Goal: Task Accomplishment & Management: Complete application form

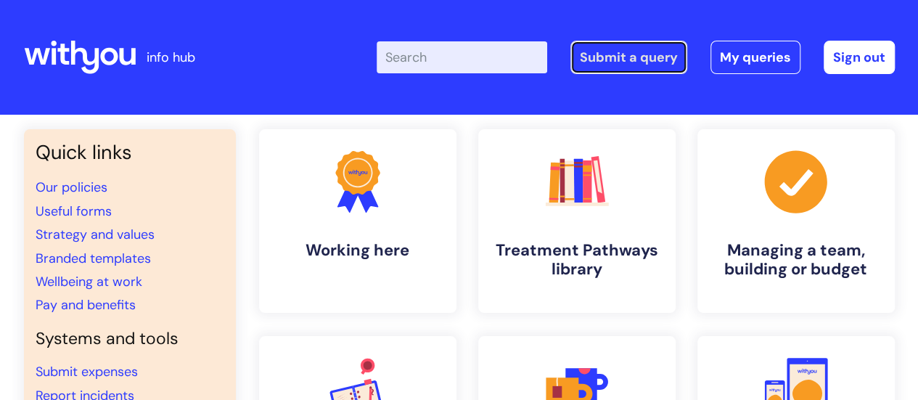
click at [656, 59] on link "Submit a query" at bounding box center [628, 57] width 117 height 33
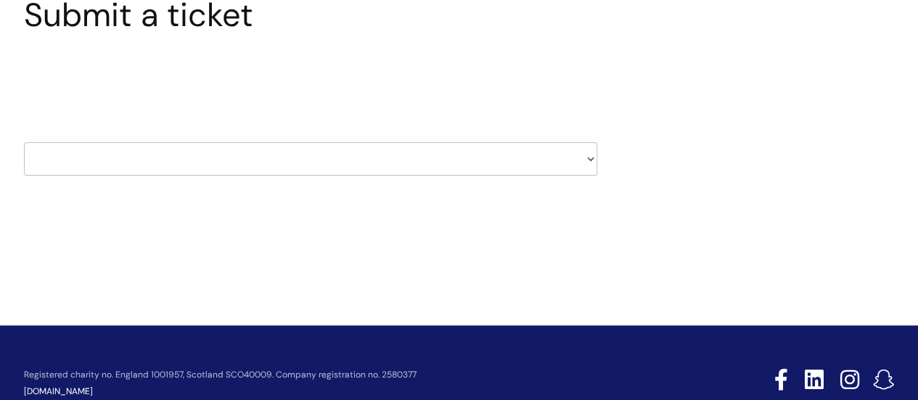
scroll to position [145, 0]
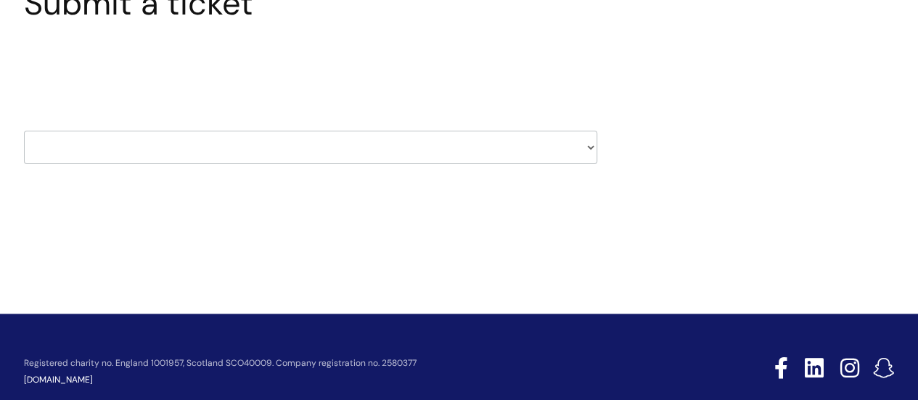
click at [430, 140] on select "HR / People IT and Support Clinical Drug Alerts Finance Accounts Data Support T…" at bounding box center [310, 147] width 573 height 33
click at [703, 145] on div "Submit a ticket Select issue type HR / People IT and Support Clinical Drug Aler…" at bounding box center [459, 96] width 893 height 225
drag, startPoint x: 418, startPoint y: 365, endPoint x: 264, endPoint y: 368, distance: 153.9
click at [264, 368] on p "Registered charity no. England 1001957, Scotland SCO40009. Company registration…" at bounding box center [347, 363] width 647 height 9
click at [467, 348] on div "Registered charity no. England 1001957, Scotland SCO40009. Company registration…" at bounding box center [459, 371] width 871 height 87
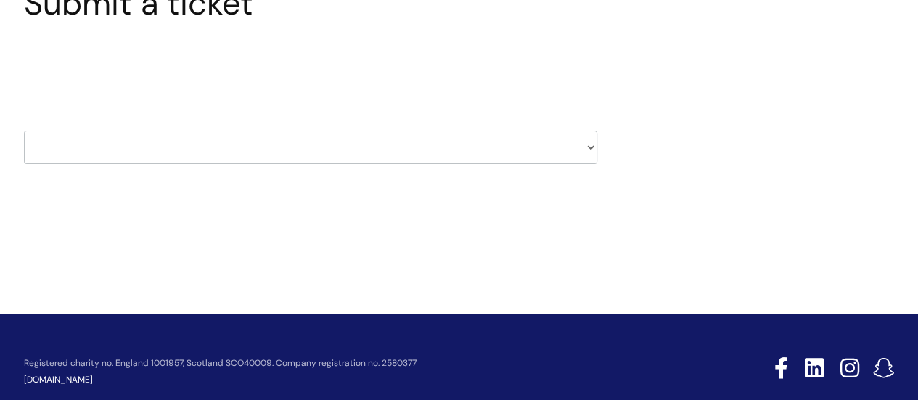
click at [379, 140] on select "HR / People IT and Support Clinical Drug Alerts Finance Accounts Data Support T…" at bounding box center [310, 147] width 573 height 33
select select "property_&_estates"
click at [24, 131] on select "HR / People IT and Support Clinical Drug Alerts Finance Accounts Data Support T…" at bounding box center [310, 147] width 573 height 33
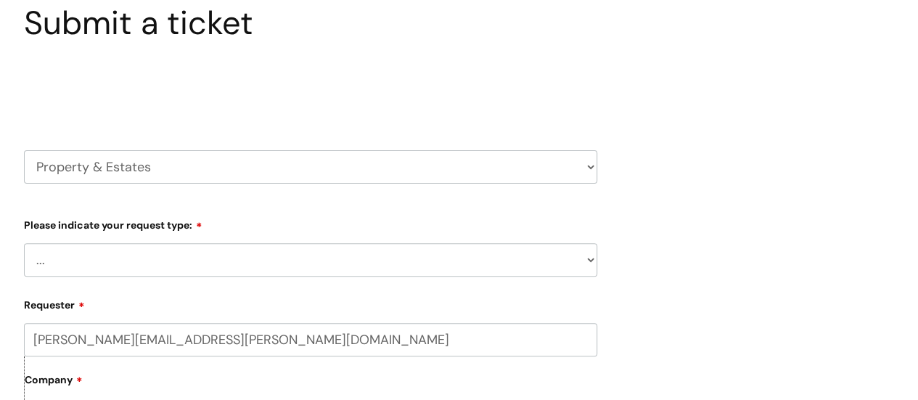
scroll to position [218, 0]
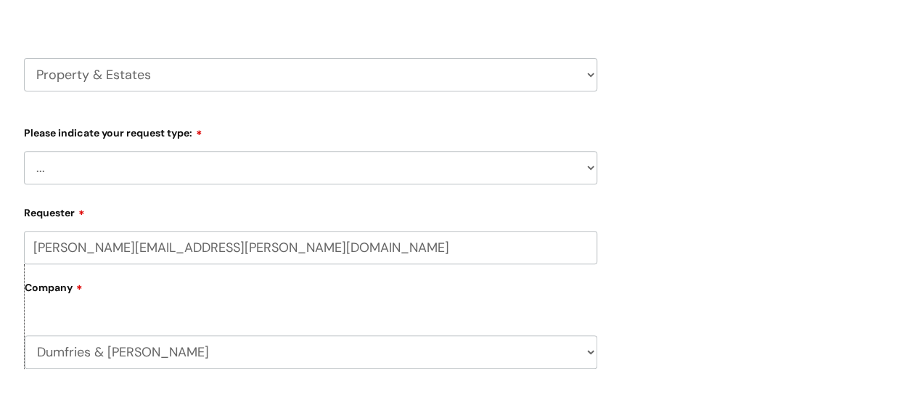
click at [556, 181] on select "... Facilities Support Lease/ Tenancy Agreements Health & Safety and Environmen…" at bounding box center [310, 167] width 573 height 33
click at [734, 242] on div "Submit a ticket Select issue type HR / People IT and Support Clinical Drug Aler…" at bounding box center [459, 353] width 893 height 885
click at [582, 83] on select "HR / People IT and Support Clinical Drug Alerts Finance Accounts Data Support T…" at bounding box center [310, 74] width 573 height 33
select select "finance_accounts"
click at [24, 58] on select "HR / People IT and Support Clinical Drug Alerts Finance Accounts Data Support T…" at bounding box center [310, 74] width 573 height 33
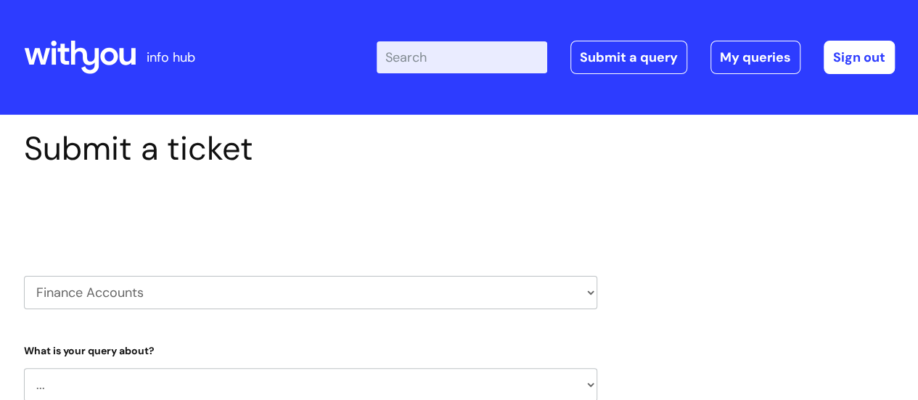
select select "80004286530"
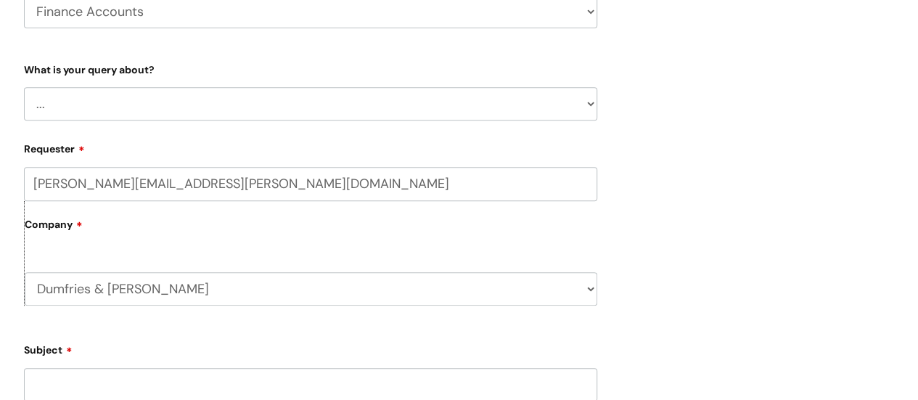
scroll to position [290, 0]
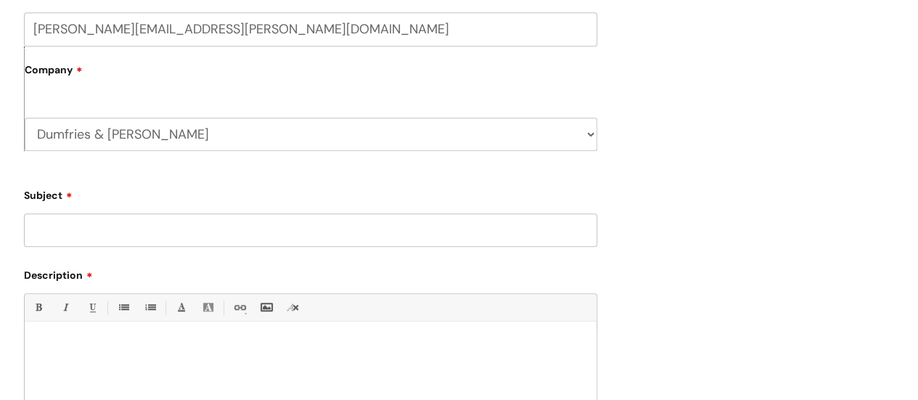
click at [497, 232] on input "Subject" at bounding box center [310, 229] width 573 height 33
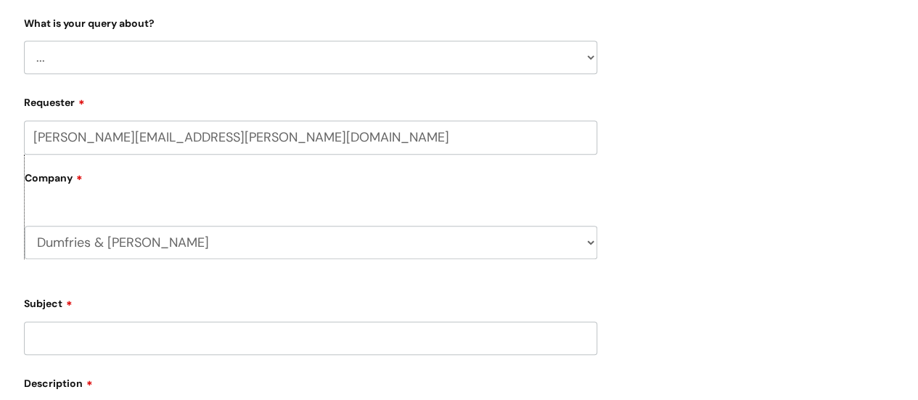
scroll to position [218, 0]
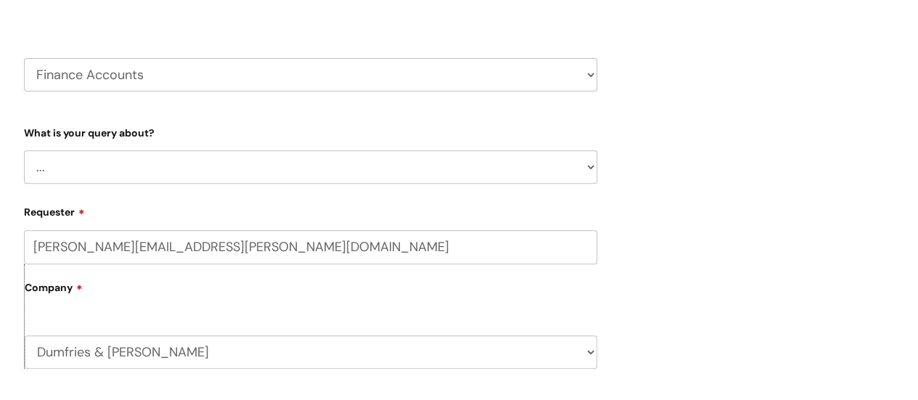
click at [578, 168] on select "... Finance Systems Finance Requests (inc. Expenses) Invoices Research" at bounding box center [310, 166] width 573 height 33
click at [763, 181] on div "Submit a ticket Select issue type HR / People IT and Support Clinical Drug Aler…" at bounding box center [459, 348] width 893 height 874
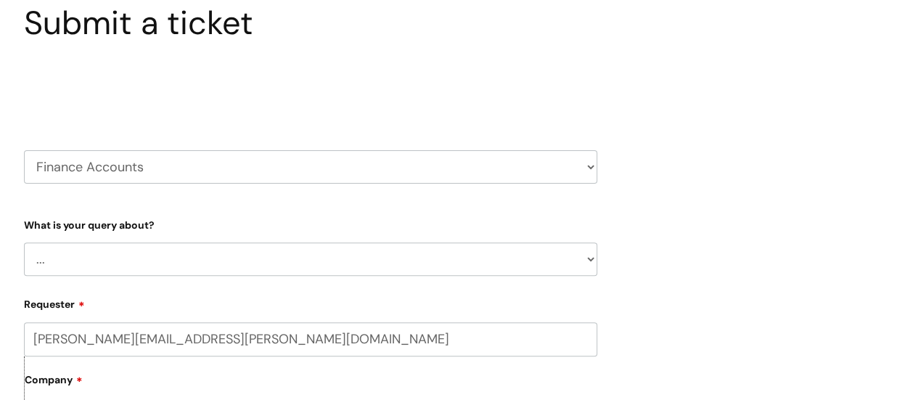
scroll to position [145, 0]
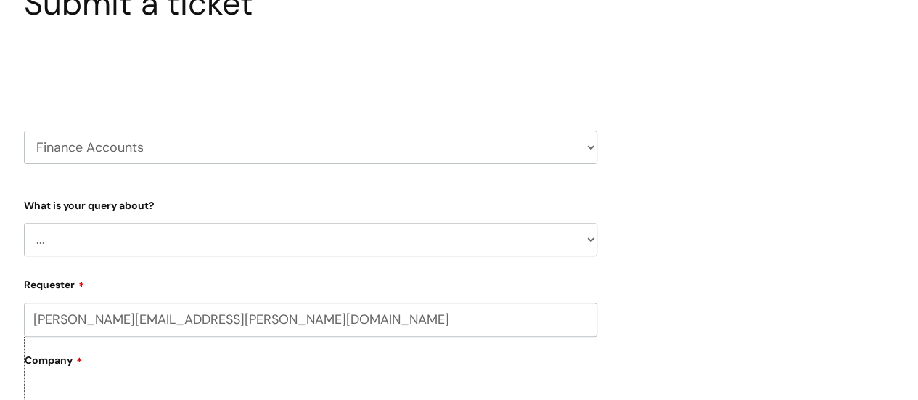
click at [476, 228] on select "... Finance Systems Finance Requests (inc. Expenses) Invoices Research" at bounding box center [310, 239] width 573 height 33
click at [556, 147] on select "HR / People IT and Support Clinical Drug Alerts Finance Accounts Data Support T…" at bounding box center [310, 147] width 573 height 33
select select "property_&_estates"
click at [24, 131] on select "HR / People IT and Support Clinical Drug Alerts Finance Accounts Data Support T…" at bounding box center [310, 147] width 573 height 33
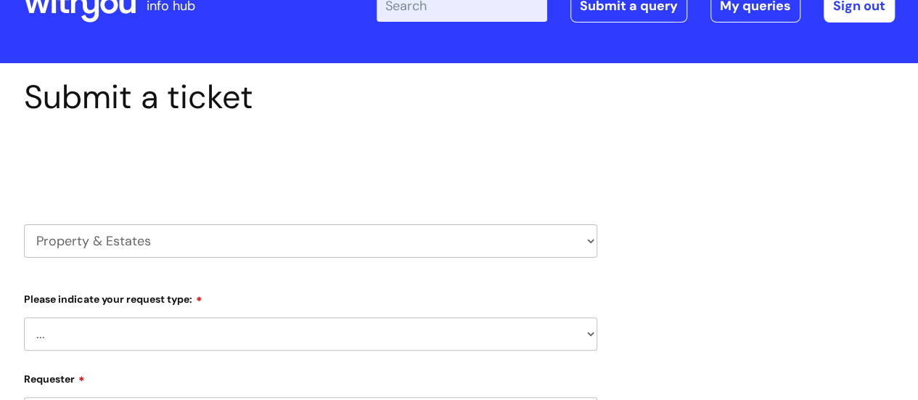
scroll to position [145, 0]
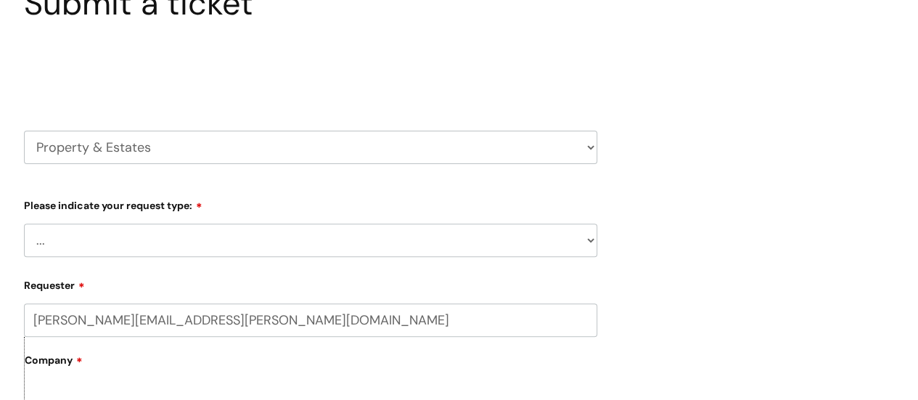
click at [401, 234] on select "... Facilities Support Lease/ Tenancy Agreements Health & Safety and Environmen…" at bounding box center [310, 240] width 573 height 33
click at [280, 245] on select "... Facilities Support Lease/ Tenancy Agreements Health & Safety and Environmen…" at bounding box center [310, 240] width 573 height 33
select select "Facilities Support"
click at [24, 224] on select "... Facilities Support Lease/ Tenancy Agreements Health & Safety and Environmen…" at bounding box center [310, 240] width 573 height 33
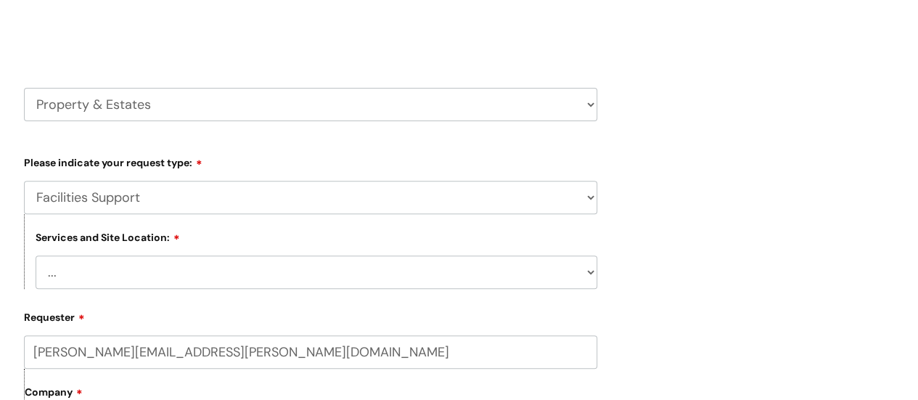
scroll to position [218, 0]
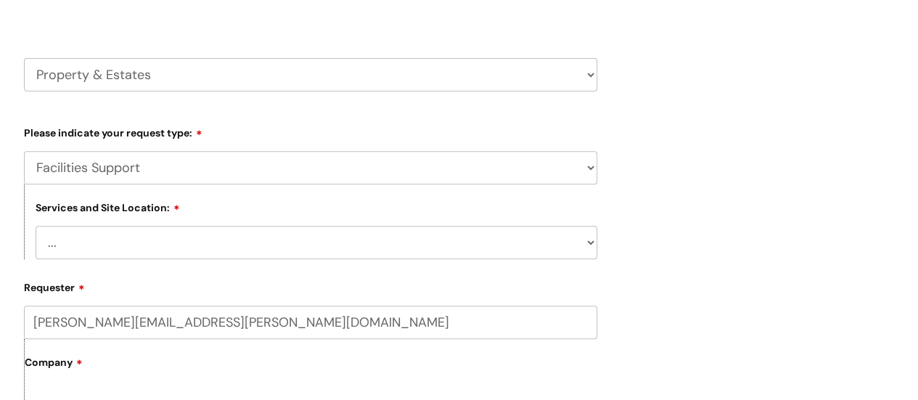
click at [259, 242] on select "... [GEOGRAPHIC_DATA] [GEOGRAPHIC_DATA] [GEOGRAPHIC_DATA] [GEOGRAPHIC_DATA] [GE…" at bounding box center [317, 242] width 562 height 33
click at [218, 255] on select "... Cleethorpes Darlington Tubwell Darlington Coniscliffe Grimsby Preston Redca…" at bounding box center [317, 242] width 562 height 33
select select "Stranraer"
click at [36, 226] on select "... Cleethorpes Darlington Tubwell Darlington Coniscliffe Grimsby Preston Redca…" at bounding box center [317, 242] width 562 height 33
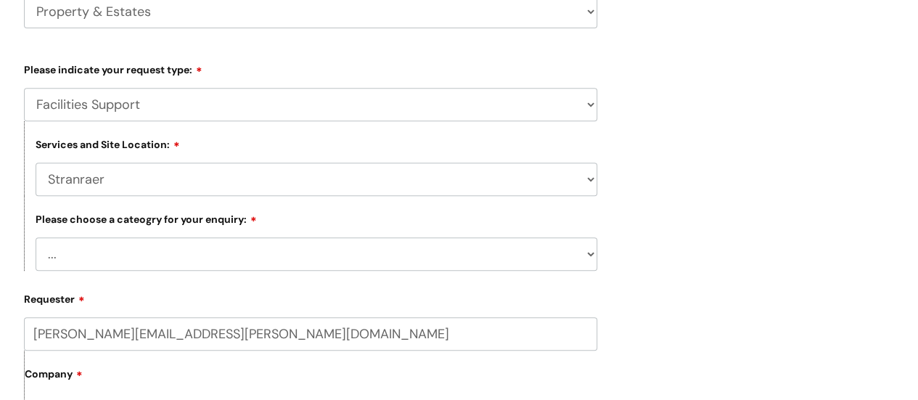
scroll to position [363, 0]
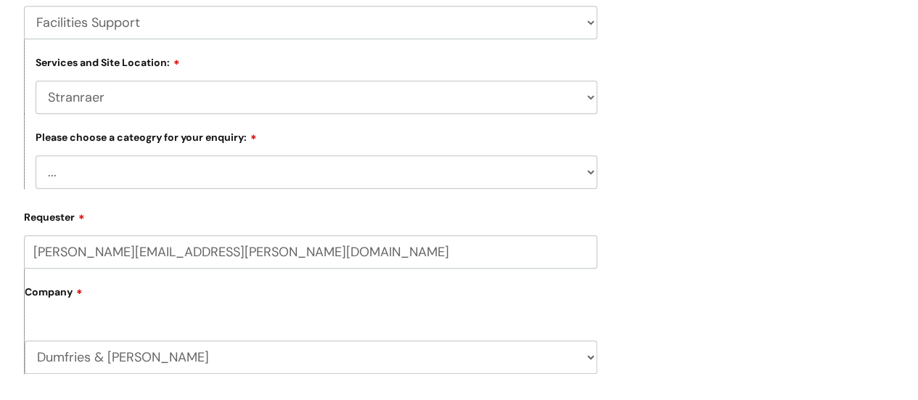
click at [225, 189] on form "Type Of Request ... Accounts (Finance) Alerts! (For clinical team) Data Protect…" at bounding box center [310, 376] width 573 height 803
click at [219, 177] on select "... Electrical and Lighting Plumbing and Drainage Heating and Cooling Fixtures,…" at bounding box center [317, 171] width 562 height 33
select select "Electrical and Lighting"
click at [36, 157] on select "... Electrical and Lighting Plumbing and Drainage Heating and Cooling Fixtures,…" at bounding box center [317, 171] width 562 height 33
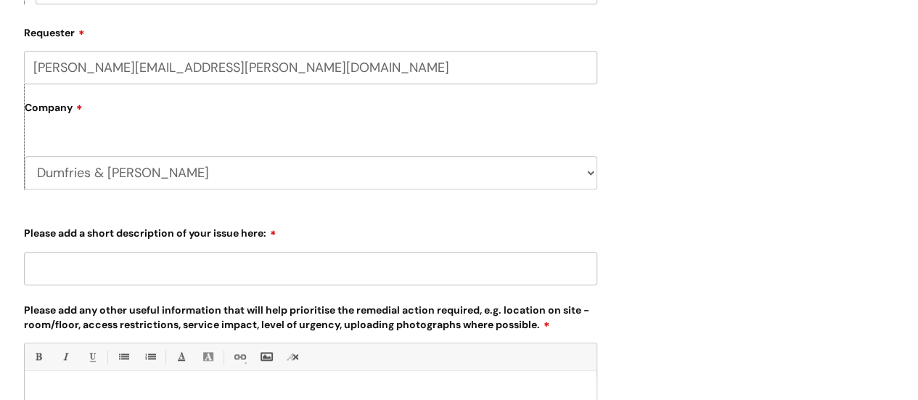
scroll to position [581, 0]
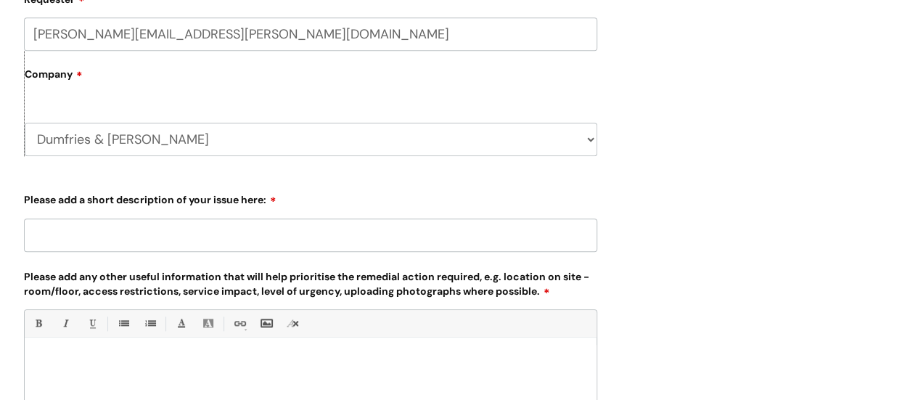
click at [171, 237] on input "Please add a short description of your issue here:" at bounding box center [310, 234] width 573 height 33
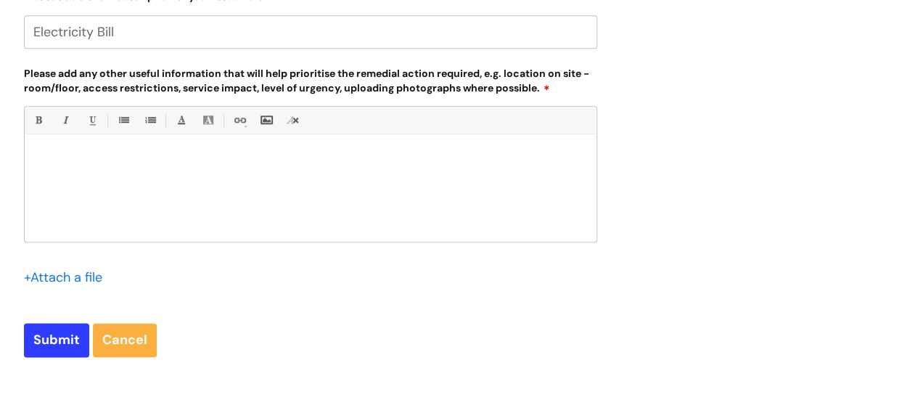
scroll to position [798, 0]
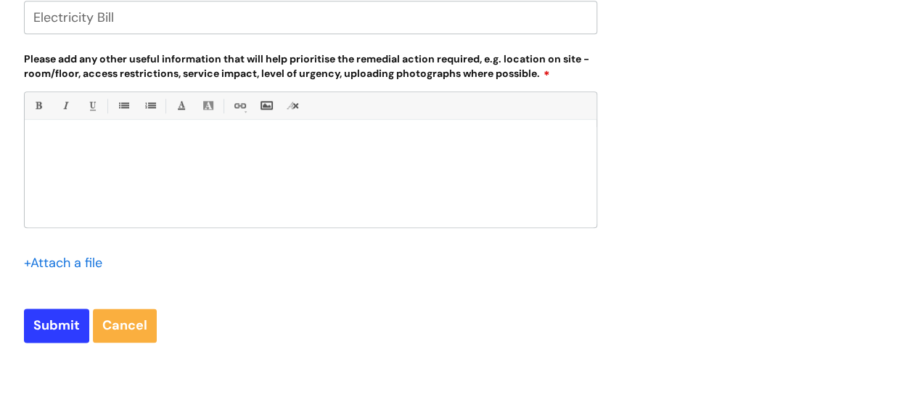
type input "Electricity Bill"
click at [188, 194] on div at bounding box center [311, 177] width 572 height 100
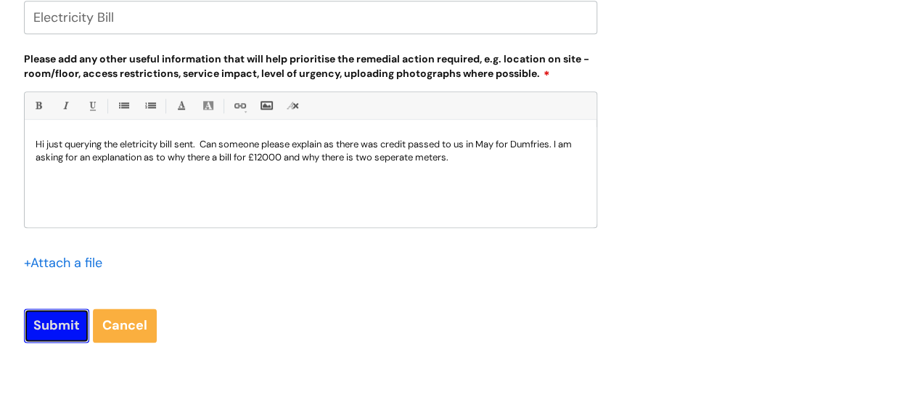
click at [65, 321] on input "Submit" at bounding box center [56, 324] width 65 height 33
type input "Please Wait..."
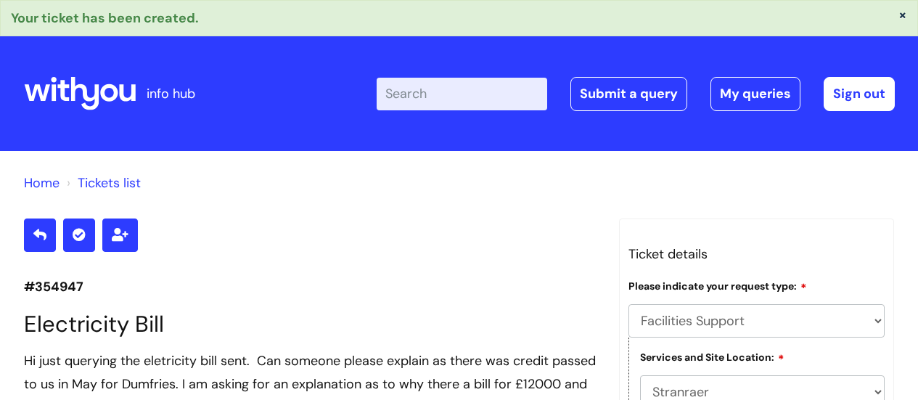
select select "Facilities Support"
select select "Stranraer"
select select "Electrical and Lighting"
